Goal: Information Seeking & Learning: Learn about a topic

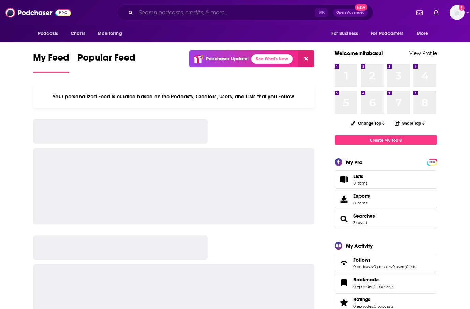
click at [265, 12] on input "Search podcasts, credits, & more..." at bounding box center [225, 12] width 179 height 11
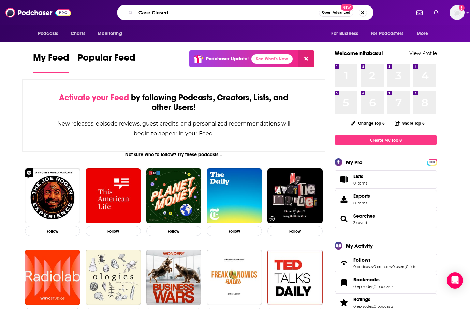
type input "Case Closed"
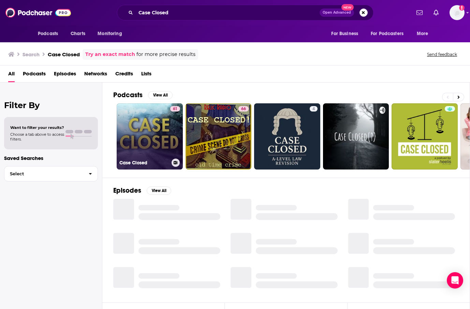
click at [156, 139] on link "61 Case Closed" at bounding box center [150, 136] width 66 height 66
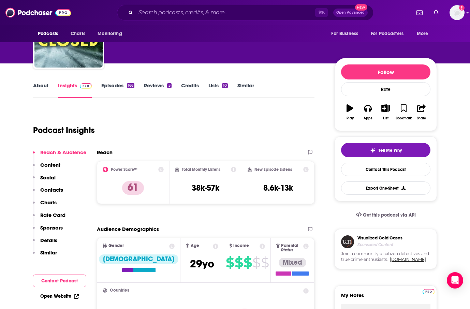
scroll to position [55, 0]
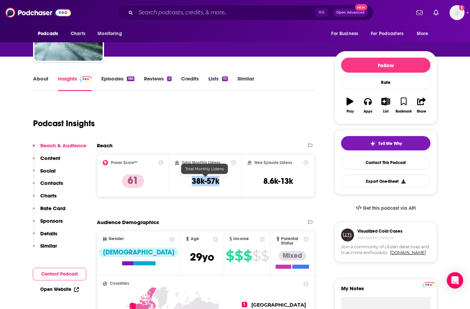
drag, startPoint x: 191, startPoint y: 181, endPoint x: 233, endPoint y: 183, distance: 41.7
click at [233, 183] on div "Total Monthly Listens 38k-57k" at bounding box center [206, 175] width 62 height 31
copy h3 "38k-57k"
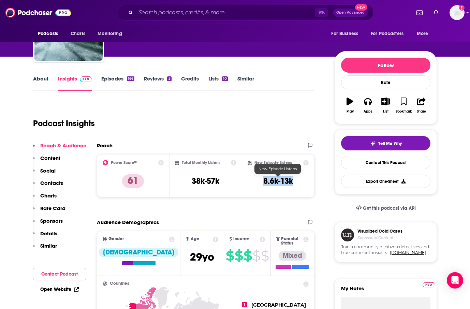
drag, startPoint x: 262, startPoint y: 181, endPoint x: 296, endPoint y: 181, distance: 33.4
click at [296, 181] on div "New Episode Listens 8.6k-13k" at bounding box center [278, 175] width 61 height 31
copy h3 "8.6k-13k"
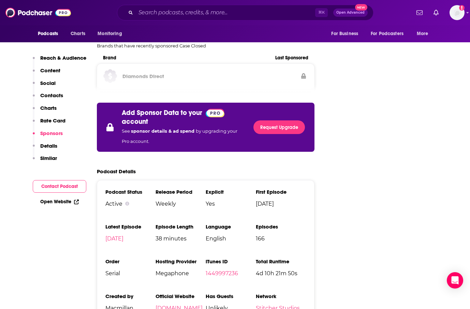
scroll to position [993, 0]
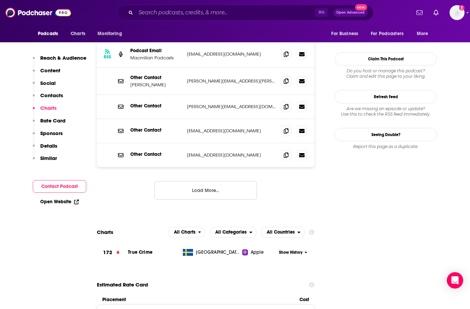
scroll to position [636, 0]
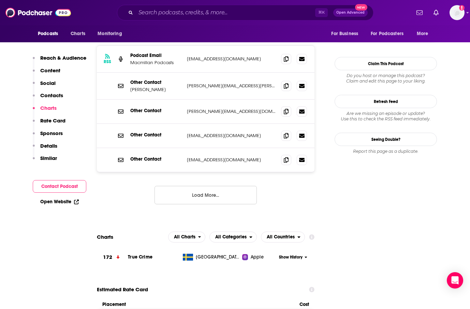
click at [48, 67] on p "Content" at bounding box center [50, 70] width 20 height 6
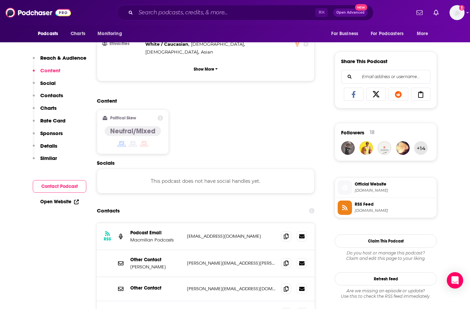
scroll to position [426, 0]
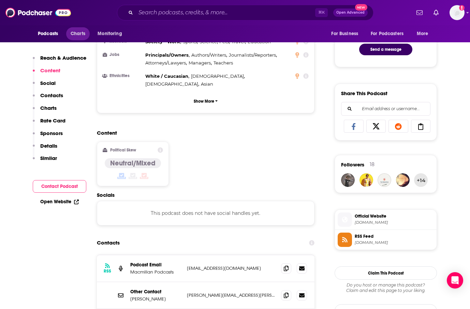
click at [73, 35] on span "Charts" at bounding box center [78, 34] width 15 height 10
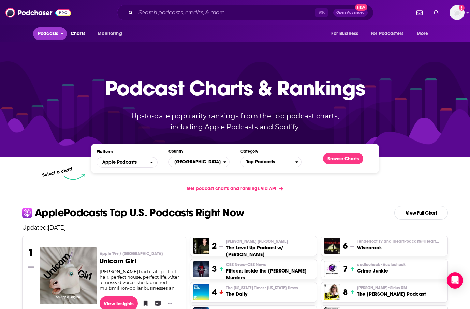
click at [52, 35] on span "Podcasts" at bounding box center [48, 34] width 20 height 10
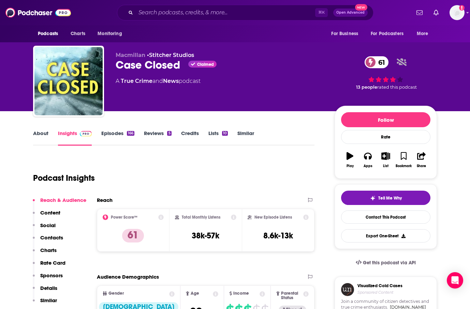
click at [112, 133] on link "Episodes 166" at bounding box center [117, 138] width 33 height 16
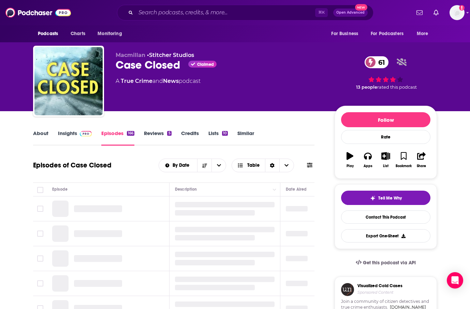
click at [159, 135] on link "Reviews 5" at bounding box center [157, 138] width 27 height 16
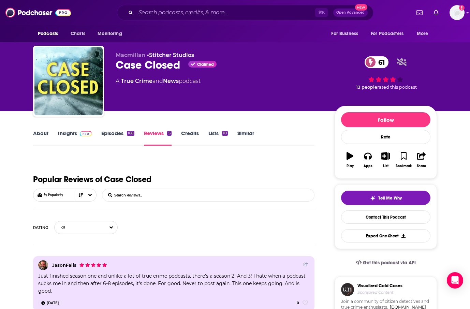
click at [44, 134] on link "About" at bounding box center [40, 138] width 15 height 16
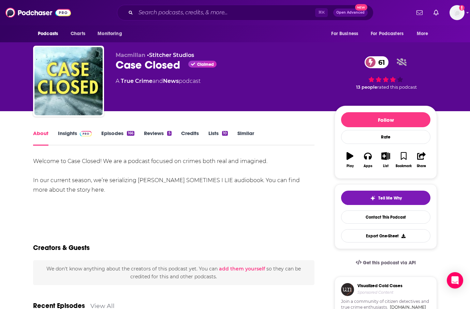
drag, startPoint x: 92, startPoint y: 186, endPoint x: 28, endPoint y: 183, distance: 64.2
drag, startPoint x: 28, startPoint y: 183, endPoint x: 31, endPoint y: 180, distance: 4.1
drag, startPoint x: 93, startPoint y: 184, endPoint x: 33, endPoint y: 178, distance: 60.7
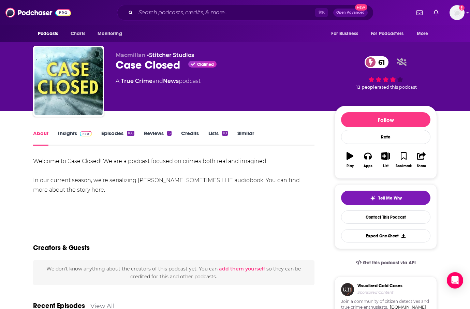
click at [33, 178] on div "Welcome to Case Closed! We are a podcast focused on crimes both real and imagin…" at bounding box center [173, 176] width 281 height 38
copy div "In our current season, we’re serializing [PERSON_NAME] SOMETIMES I LIE audioboo…"
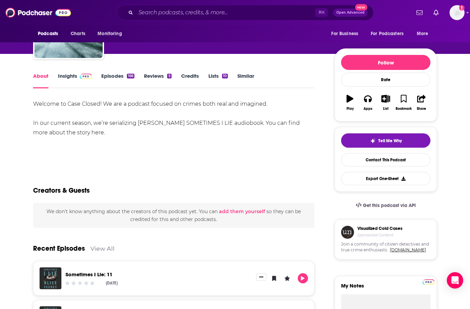
scroll to position [63, 0]
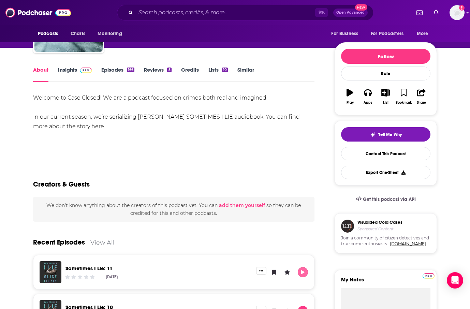
click at [304, 272] on icon "Play" at bounding box center [303, 272] width 4 height 4
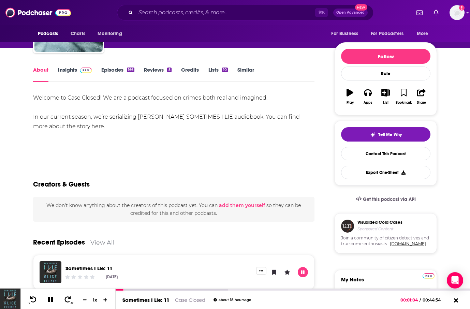
click at [200, 154] on div "Show More" at bounding box center [173, 150] width 281 height 12
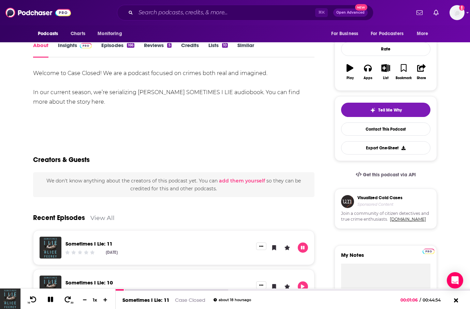
scroll to position [97, 0]
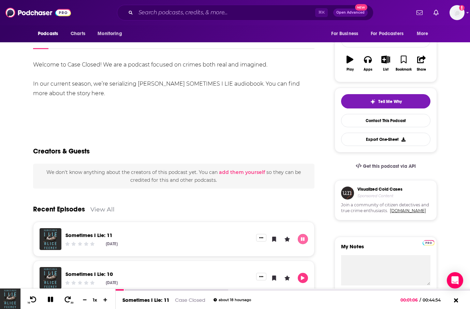
click at [301, 239] on icon "Pause" at bounding box center [302, 239] width 5 height 4
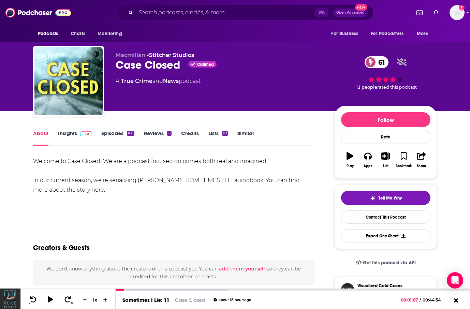
scroll to position [0, 0]
click at [115, 135] on link "Episodes 166" at bounding box center [117, 138] width 33 height 16
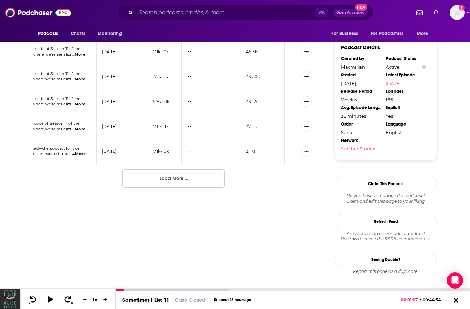
scroll to position [654, 0]
click at [164, 182] on button "Load More ..." at bounding box center [173, 179] width 102 height 18
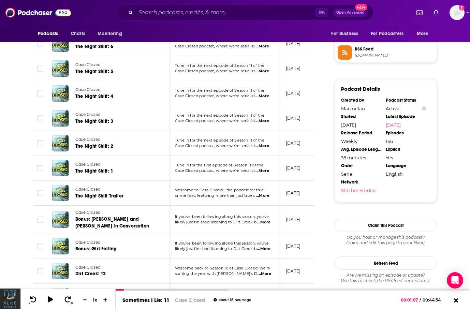
scroll to position [331, 0]
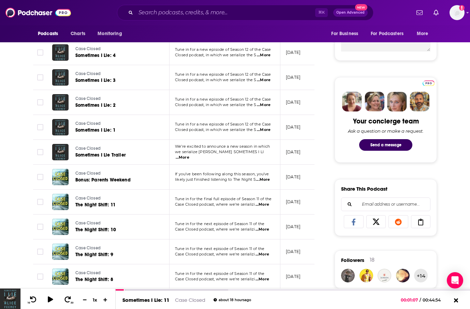
click at [43, 16] on img at bounding box center [38, 12] width 66 height 13
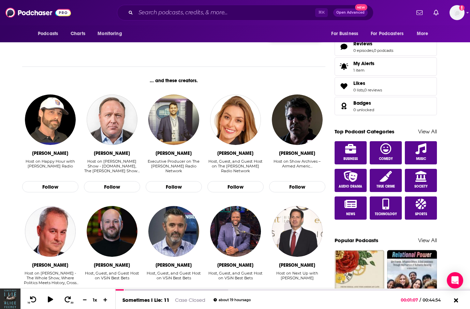
scroll to position [279, 0]
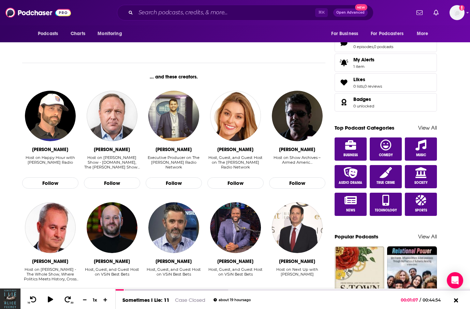
click at [19, 204] on div "[PERSON_NAME] Host on [PERSON_NAME] - The Whole Show, Where Politics Meets Hist…" at bounding box center [50, 251] width 62 height 98
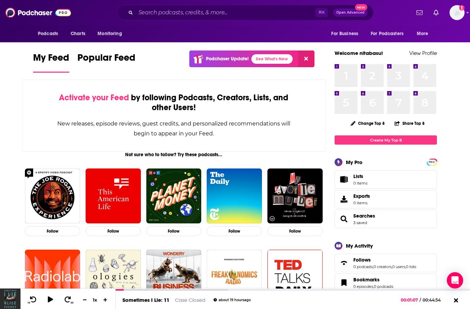
scroll to position [0, 0]
click at [324, 113] on div "Activate your Feed by following Podcasts, Creators, Lists, and other Users! New…" at bounding box center [173, 116] width 303 height 72
click at [46, 9] on img at bounding box center [38, 12] width 66 height 13
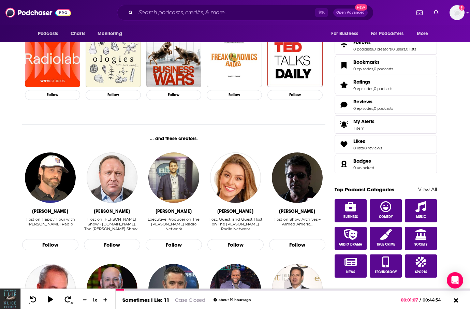
scroll to position [222, 0]
